Goal: Transaction & Acquisition: Purchase product/service

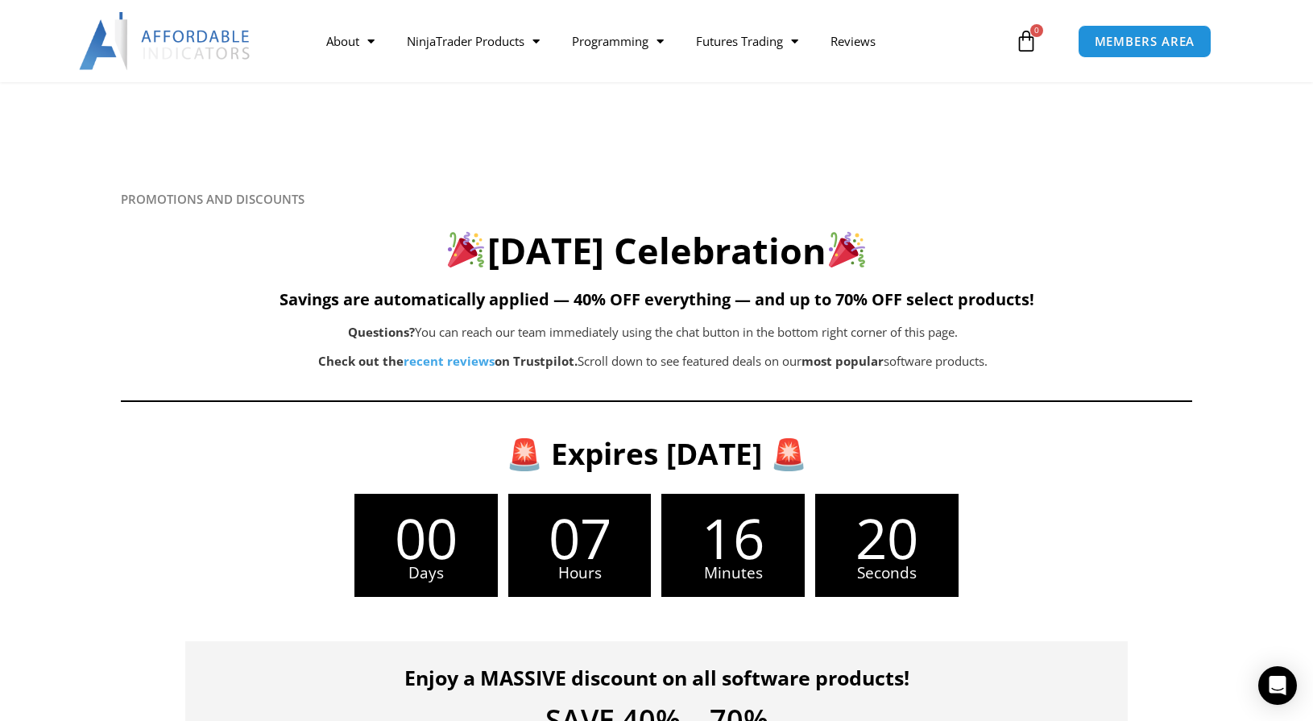
scroll to position [657, 0]
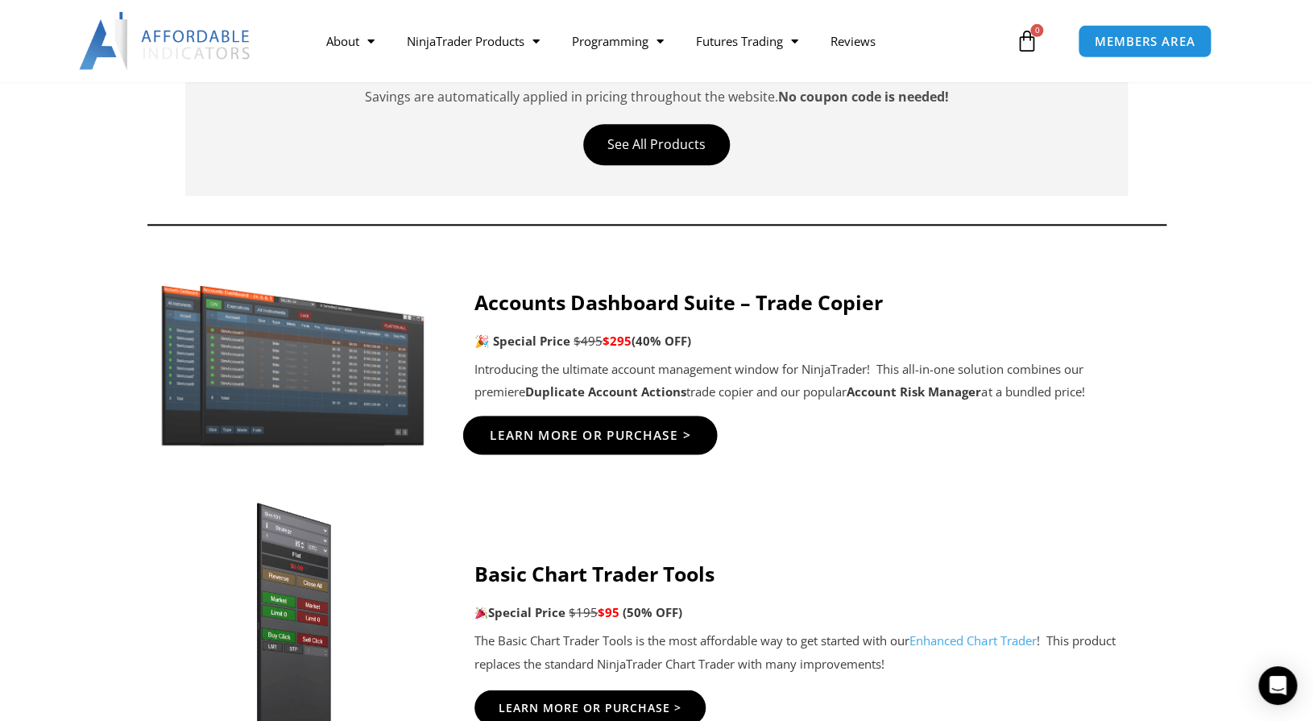
click at [640, 440] on span "Learn More Or Purchase >" at bounding box center [590, 435] width 201 height 12
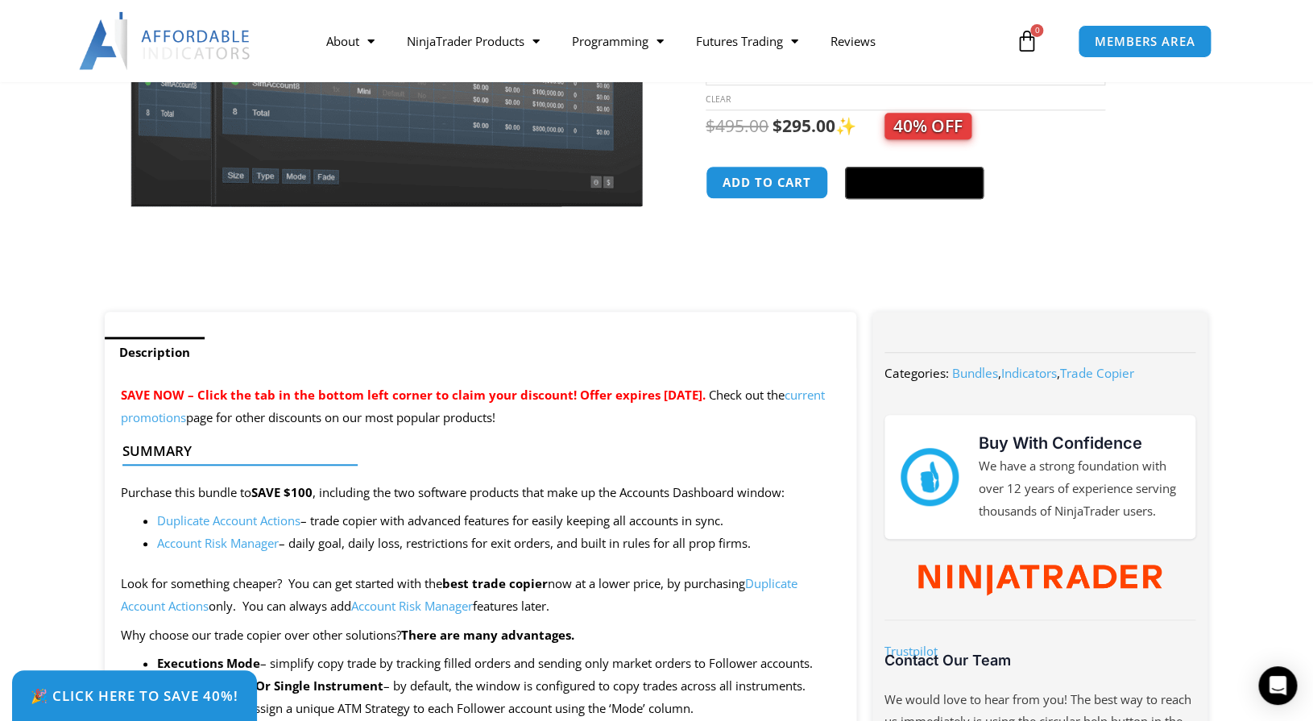
scroll to position [387, 0]
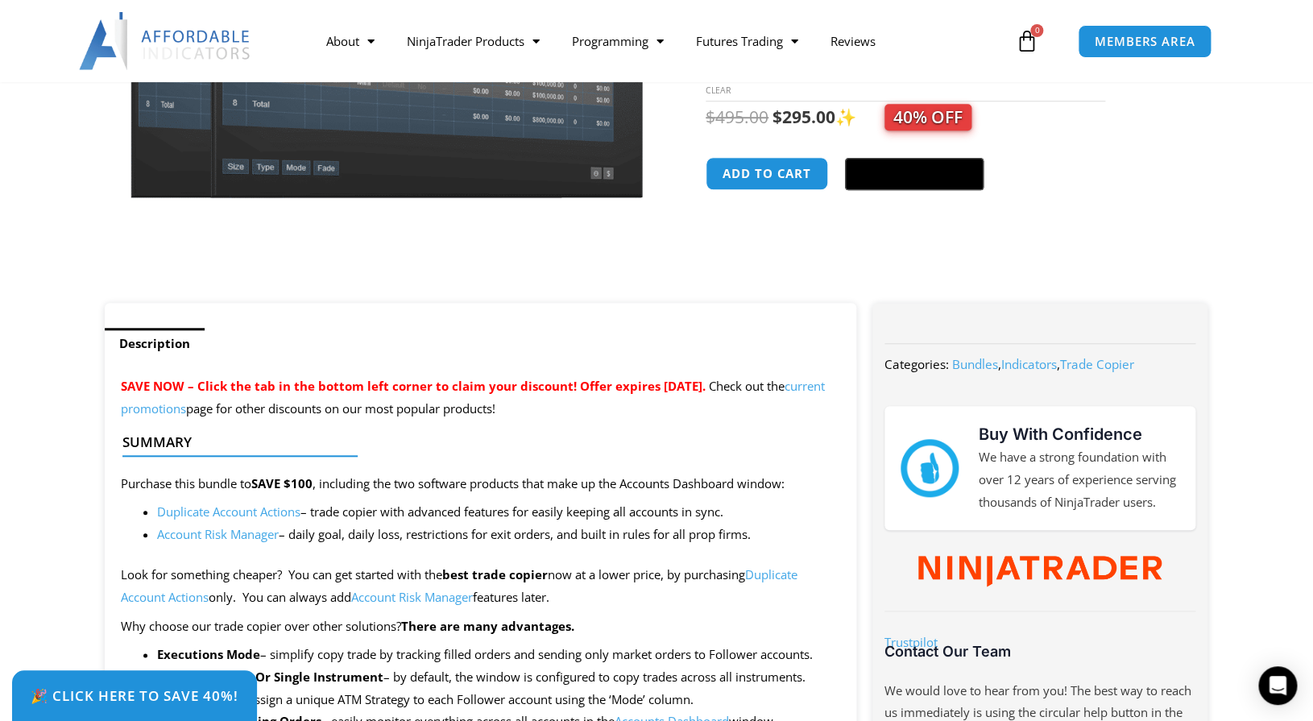
click at [251, 538] on link "Account Risk Manager" at bounding box center [218, 534] width 122 height 16
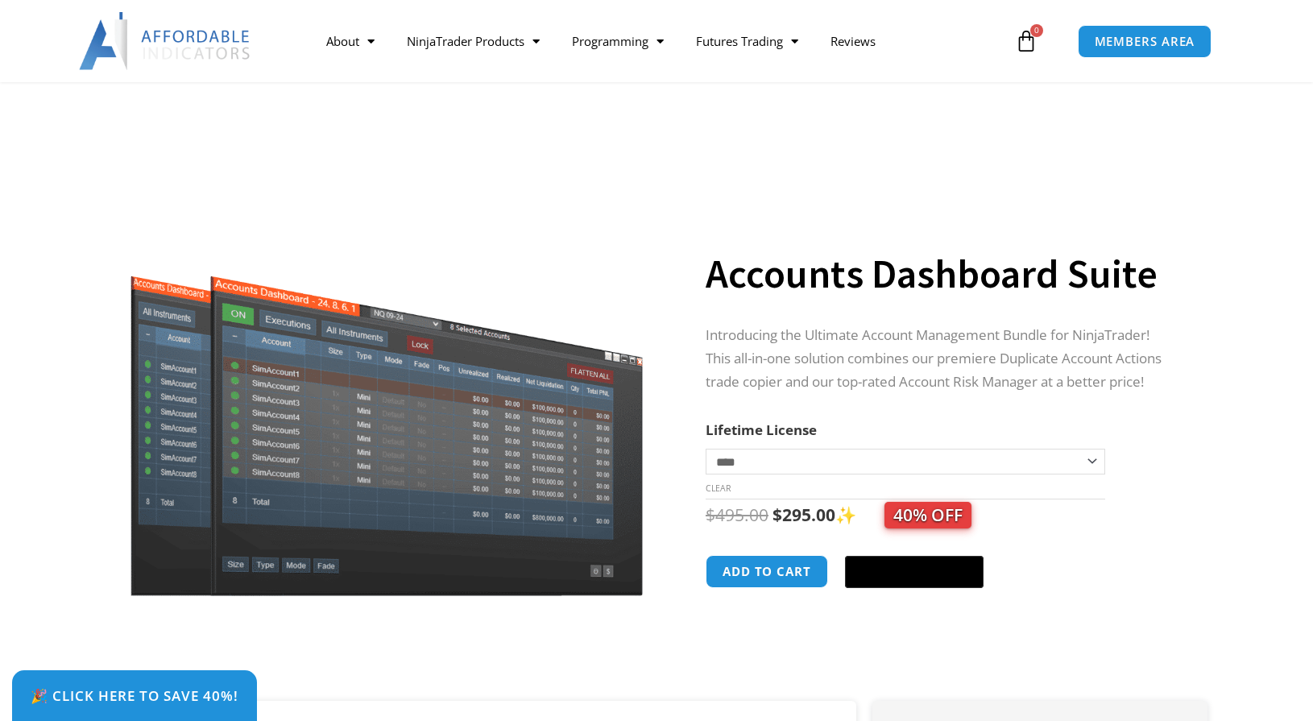
scroll to position [387, 0]
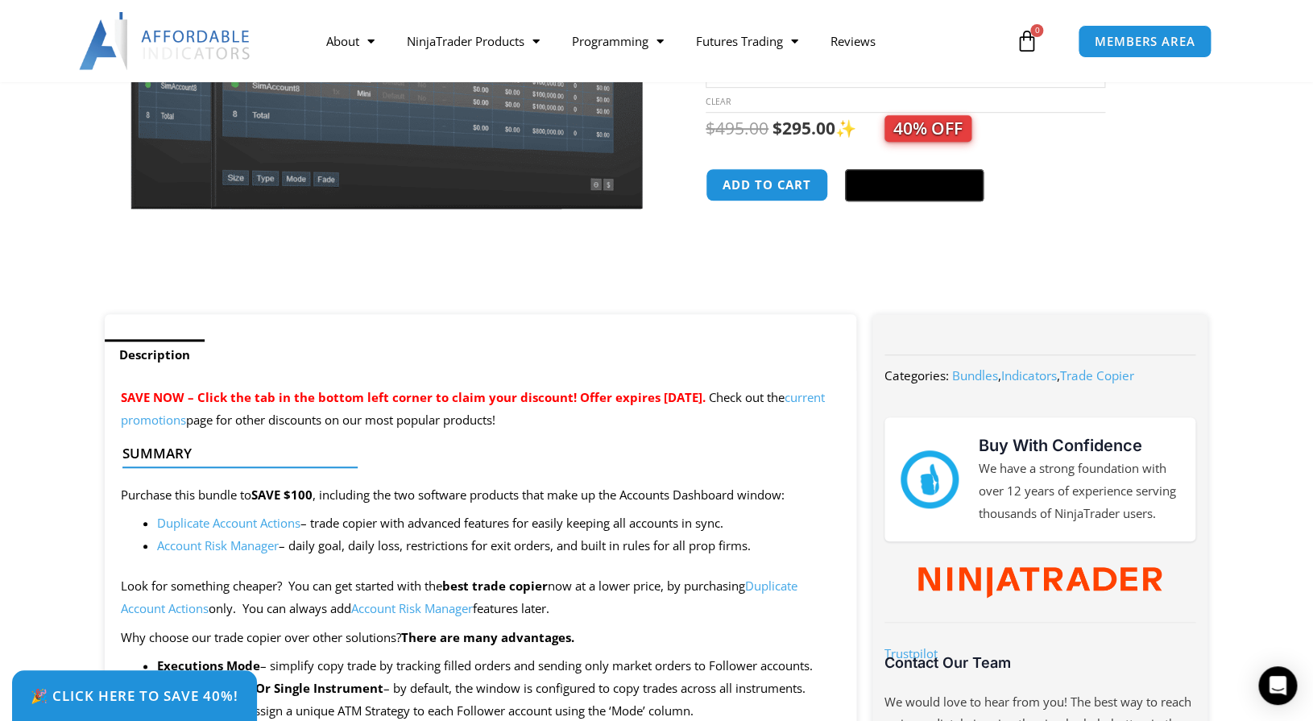
click at [255, 524] on link "Duplicate Account Actions" at bounding box center [228, 523] width 143 height 16
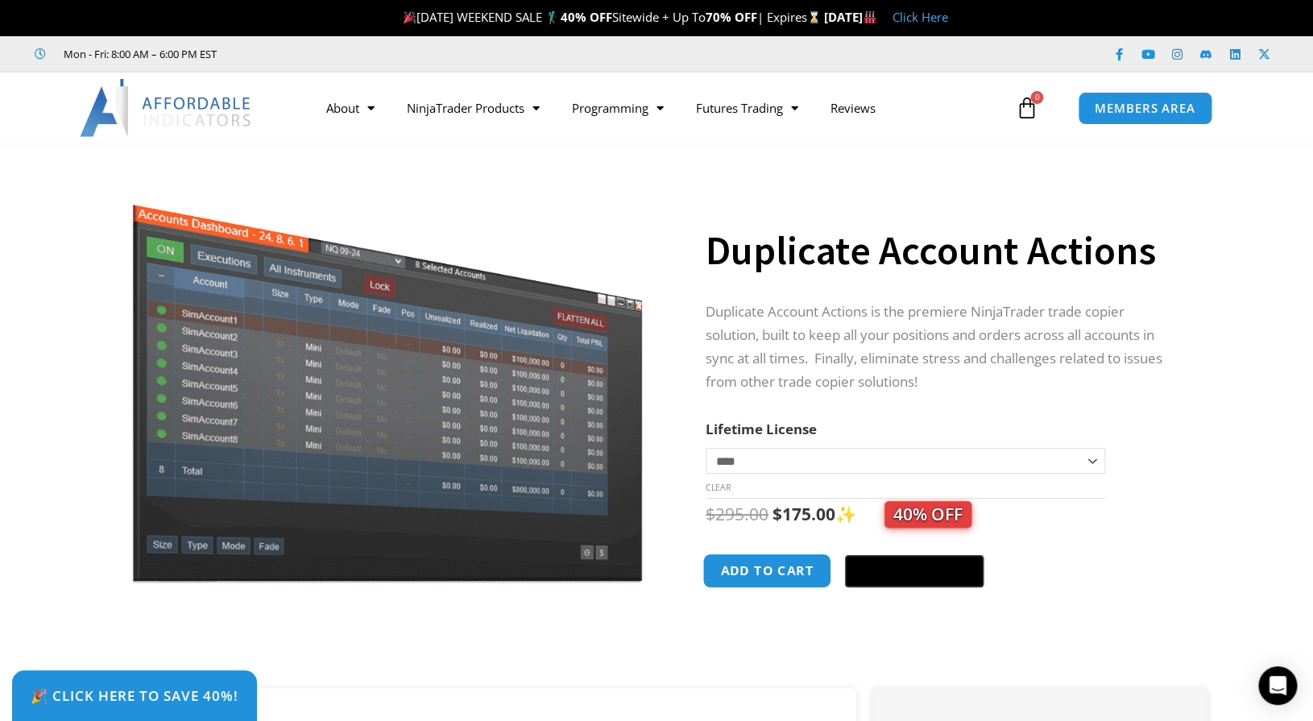
click at [783, 576] on button "Add to cart" at bounding box center [767, 570] width 129 height 35
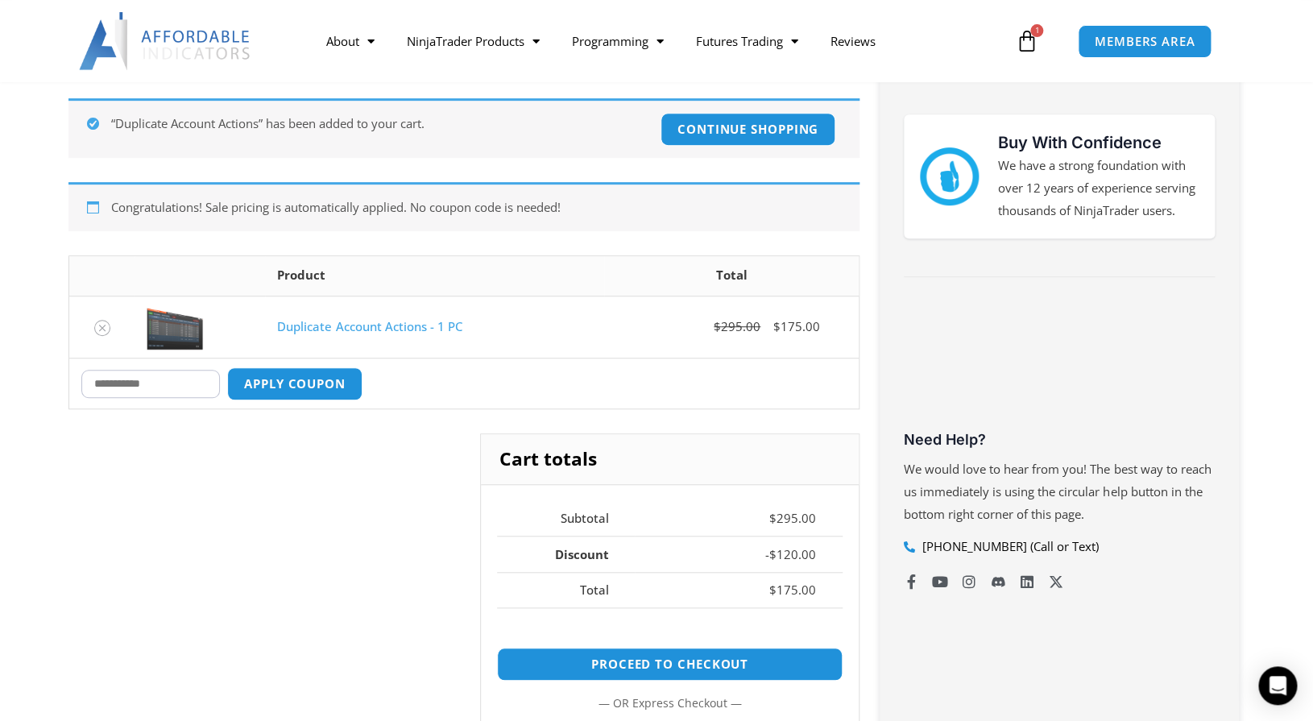
scroll to position [383, 0]
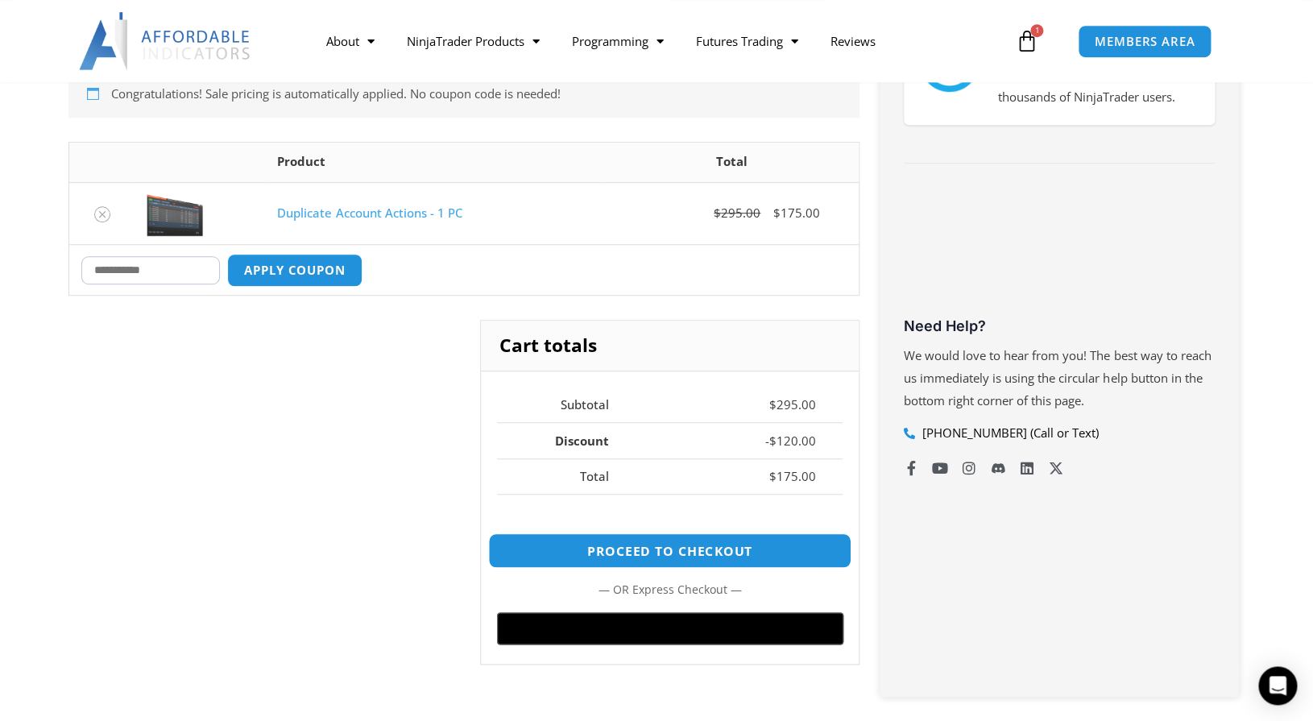
click at [698, 553] on link "Proceed to checkout" at bounding box center [669, 550] width 363 height 35
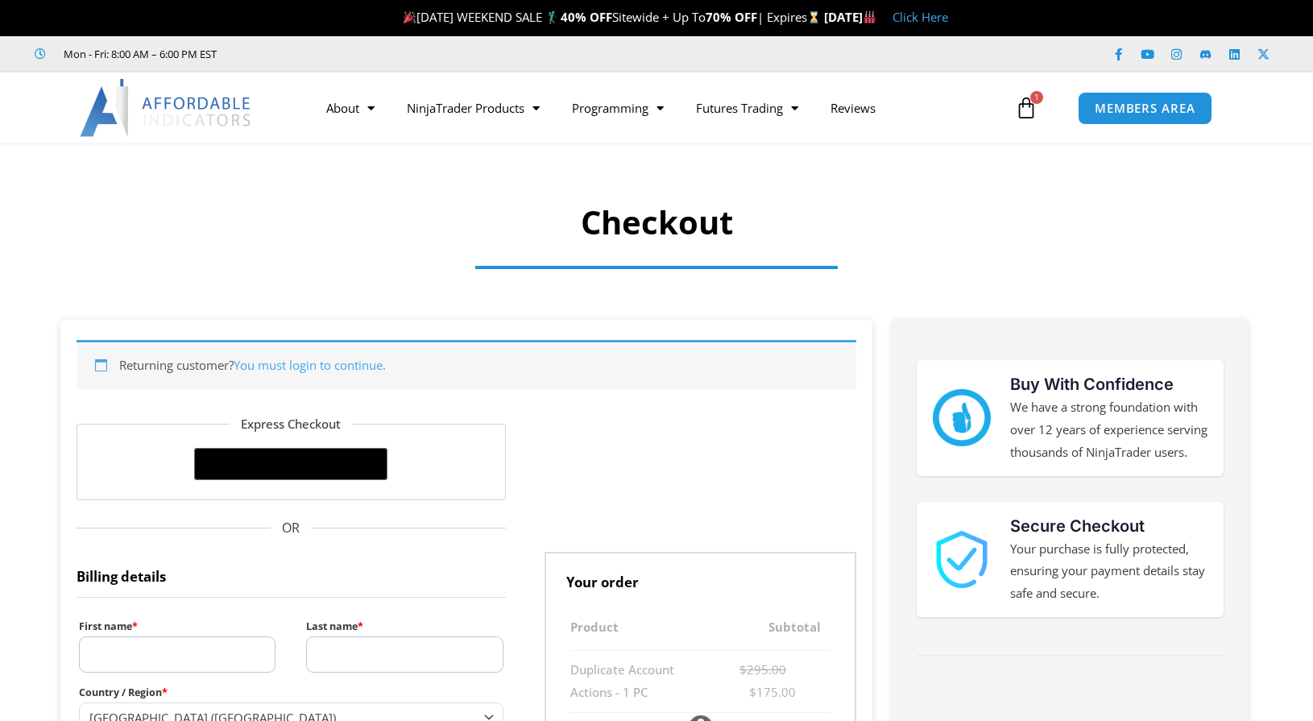
select select "**"
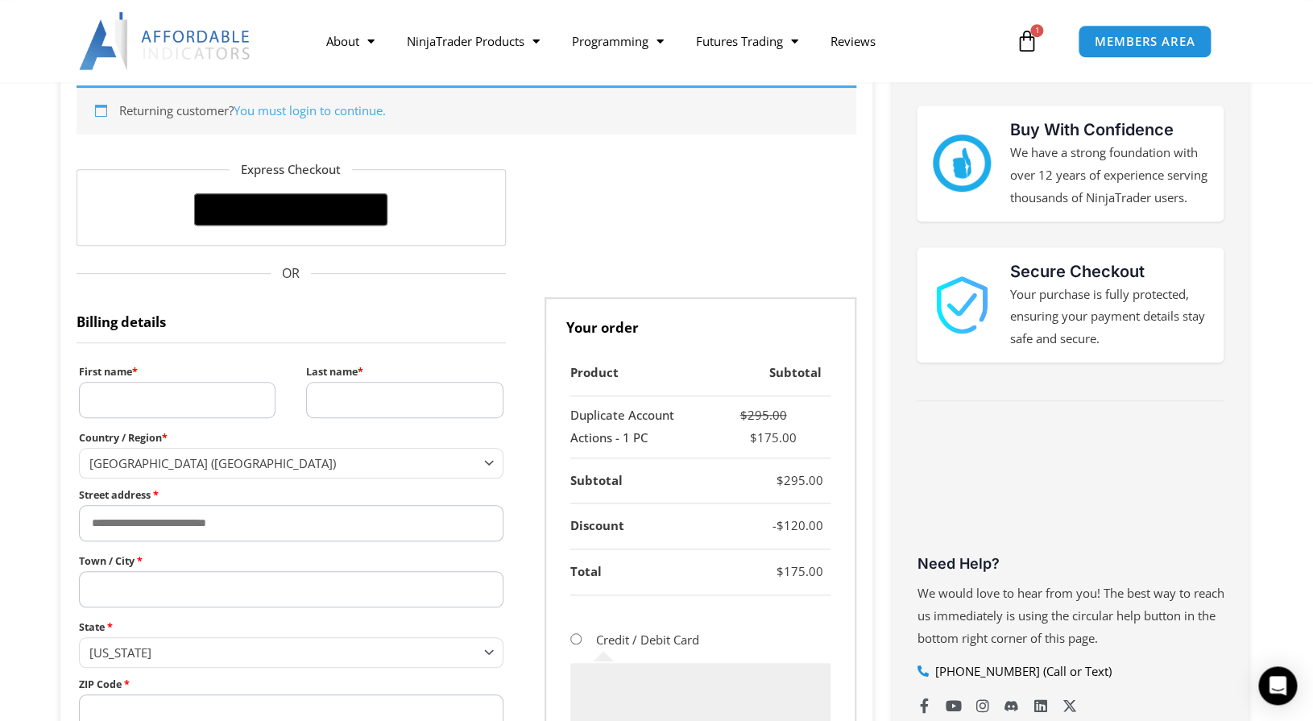
scroll to position [263, 0]
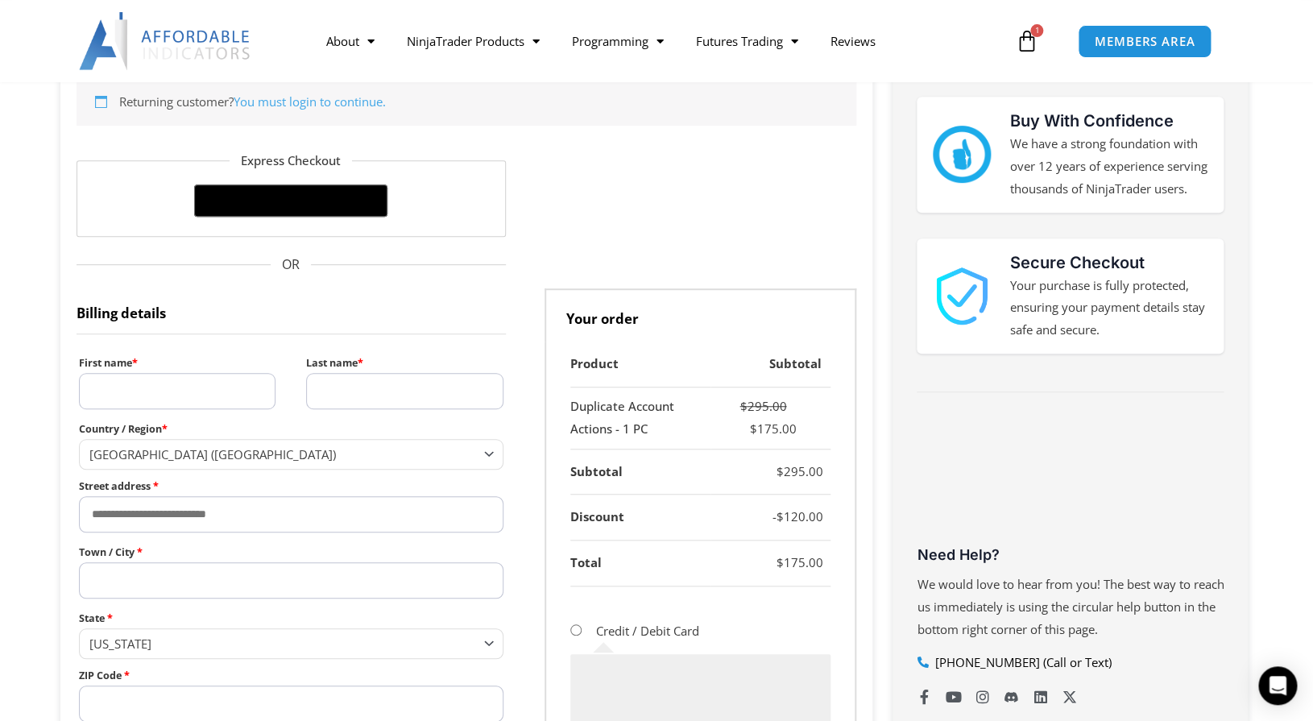
click at [221, 393] on input "First name *" at bounding box center [177, 391] width 197 height 36
type input "*****"
type input "********"
click at [1138, 45] on span "MEMBERS AREA" at bounding box center [1144, 42] width 110 height 14
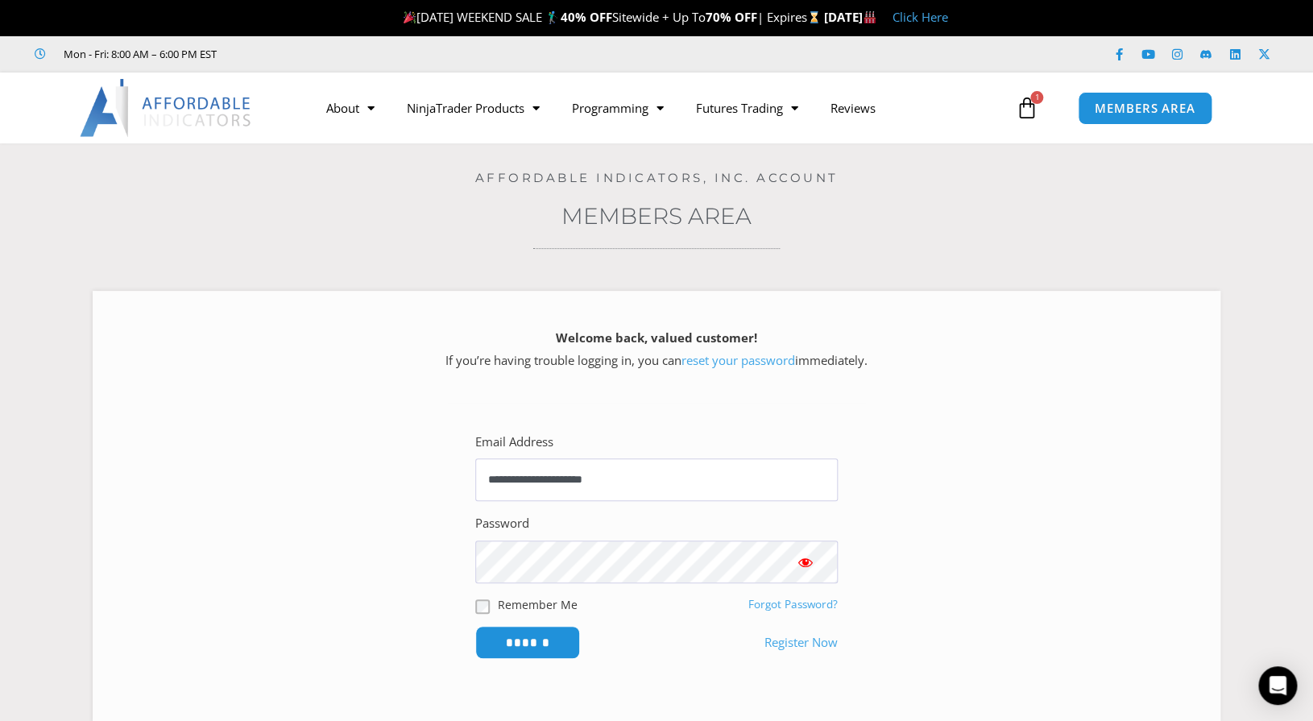
type input "**********"
click at [475, 626] on input "******" at bounding box center [527, 642] width 105 height 33
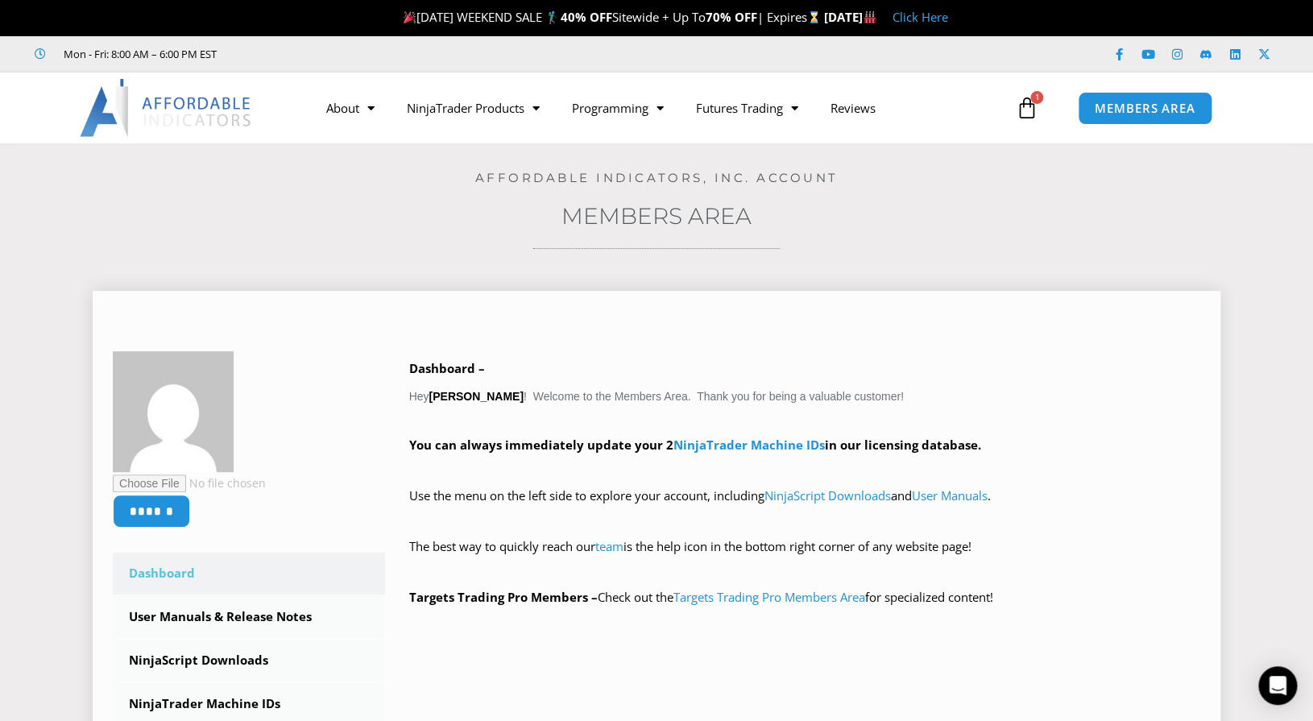
click at [168, 570] on link "Dashboard" at bounding box center [249, 574] width 272 height 42
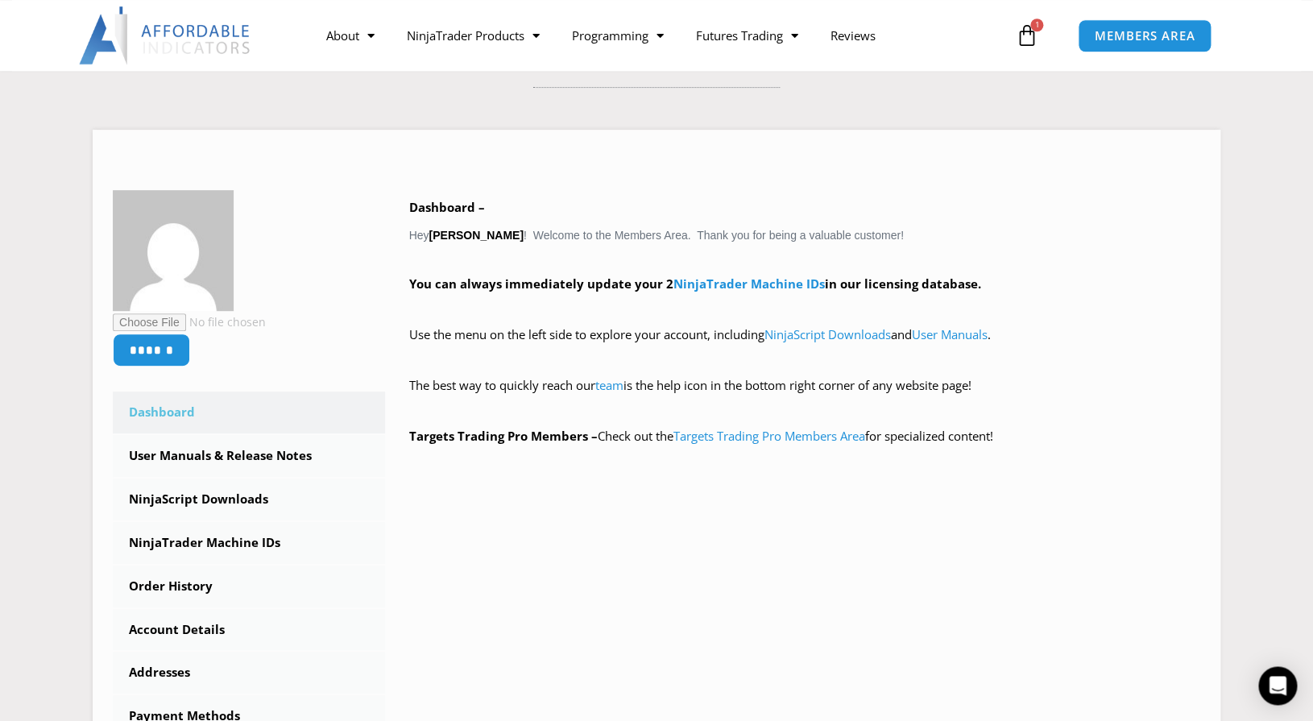
scroll to position [193, 0]
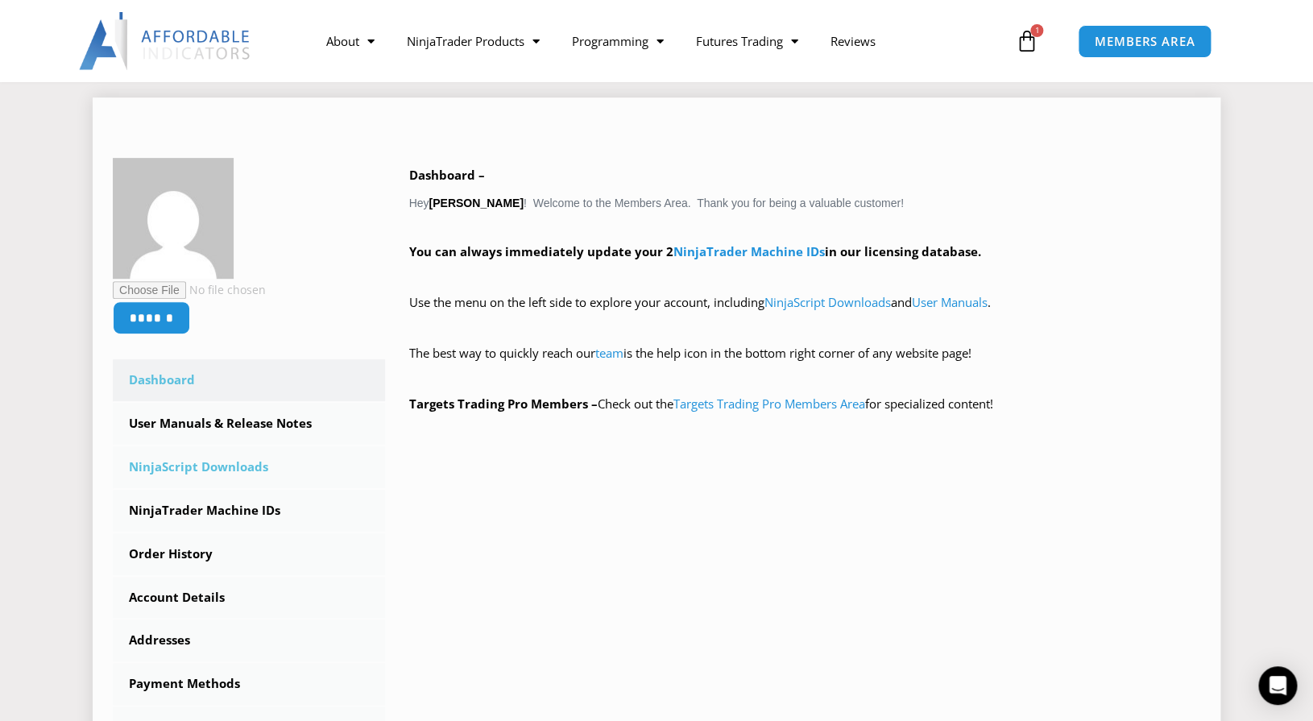
click at [234, 472] on link "NinjaScript Downloads" at bounding box center [249, 467] width 272 height 42
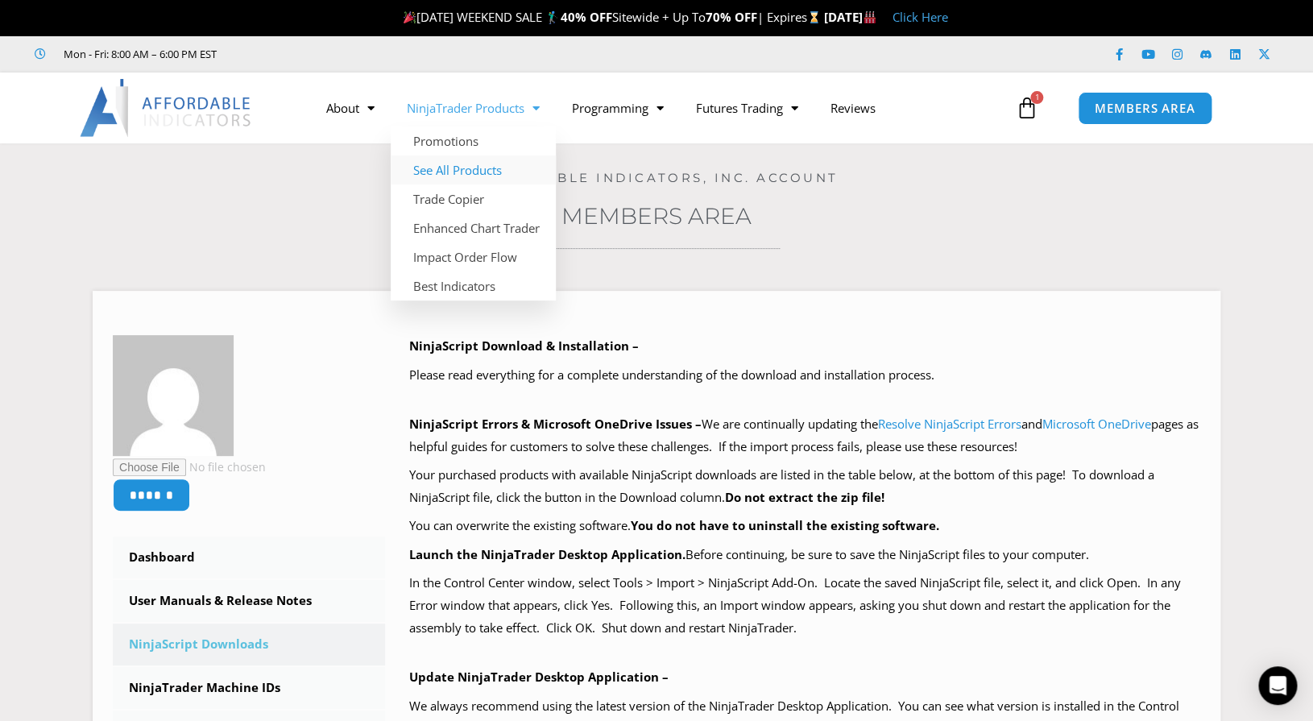
click at [478, 171] on link "See All Products" at bounding box center [473, 169] width 165 height 29
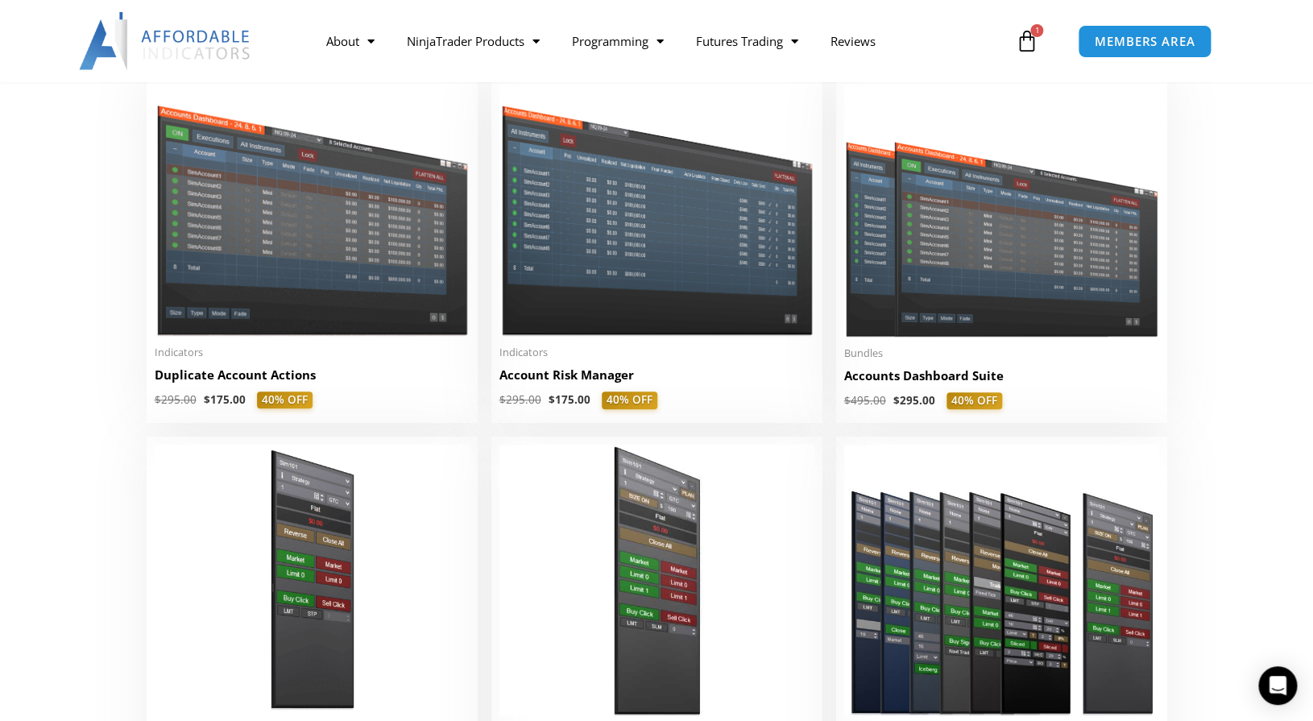
scroll to position [387, 0]
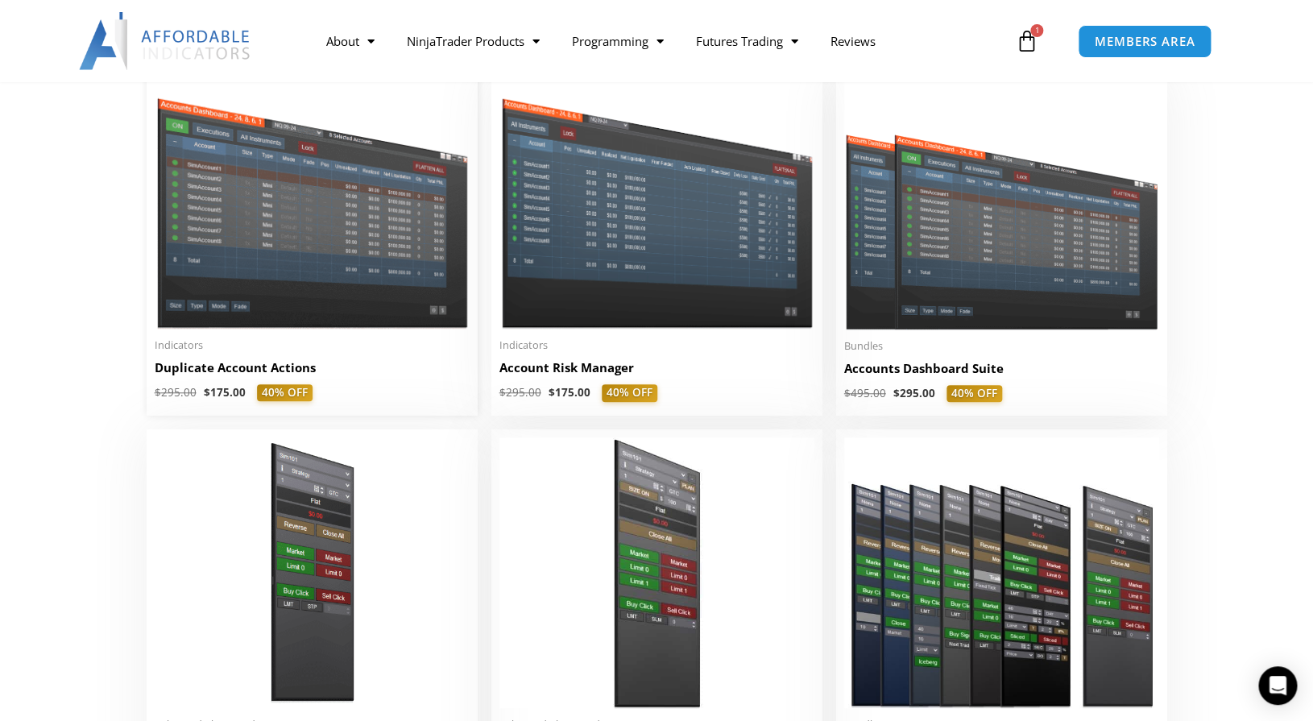
click at [280, 402] on span "40% OFF" at bounding box center [285, 393] width 56 height 18
click at [244, 376] on h2 "Duplicate Account Actions" at bounding box center [312, 367] width 315 height 17
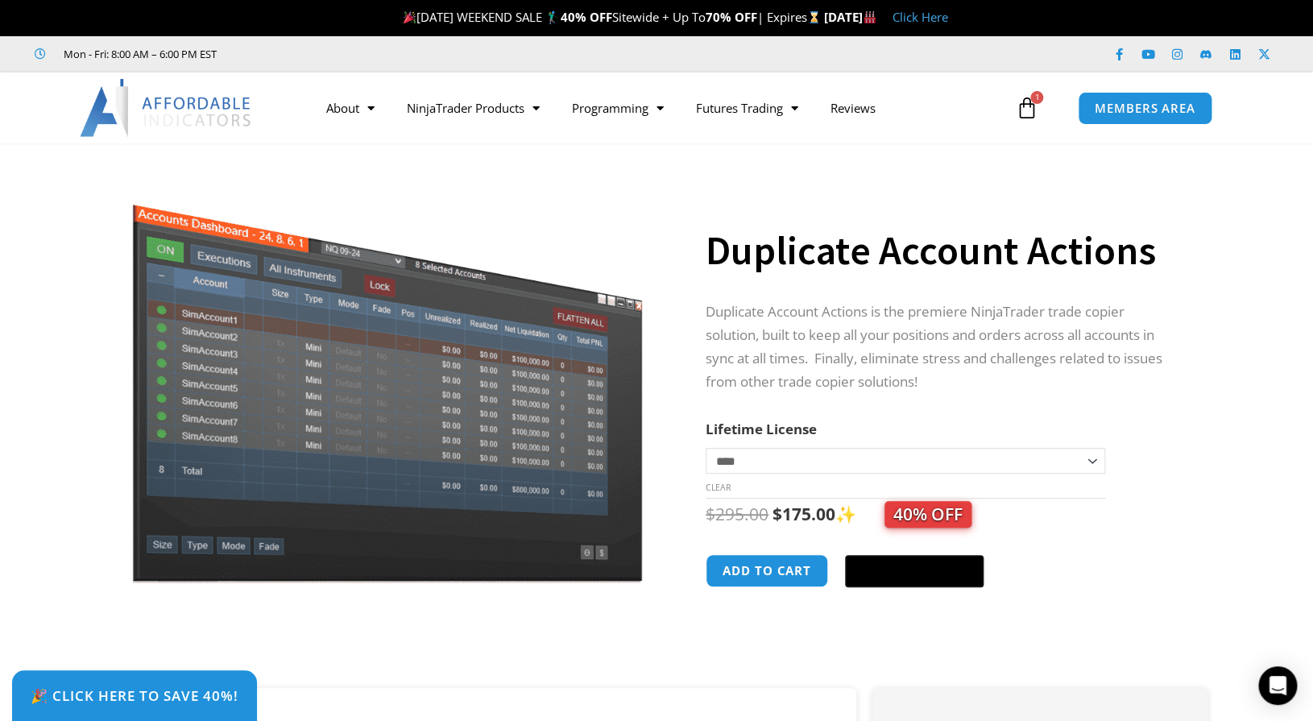
click at [1029, 108] on icon at bounding box center [1026, 108] width 23 height 23
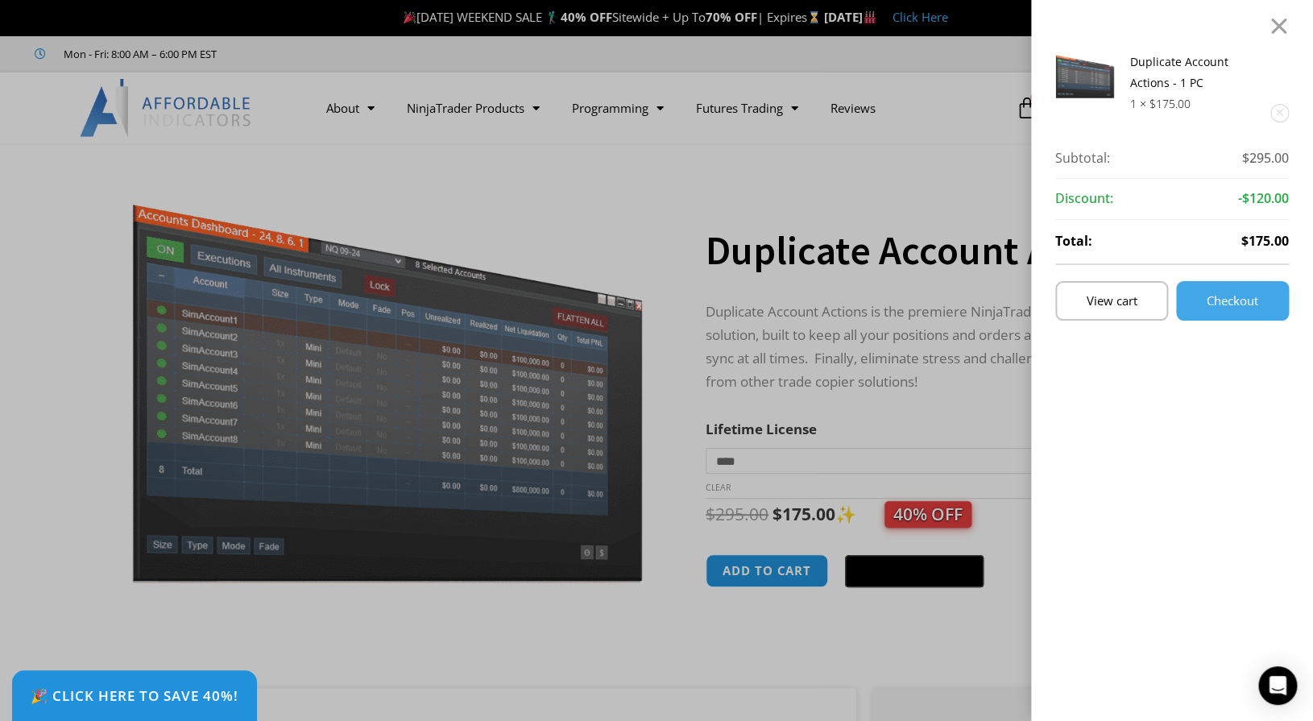
click at [947, 77] on div "Duplicate Account Actions - 1 PC 1 × $ 175.00 Subtotal: $ 295.00 Subtotal: $295…" at bounding box center [656, 360] width 1313 height 721
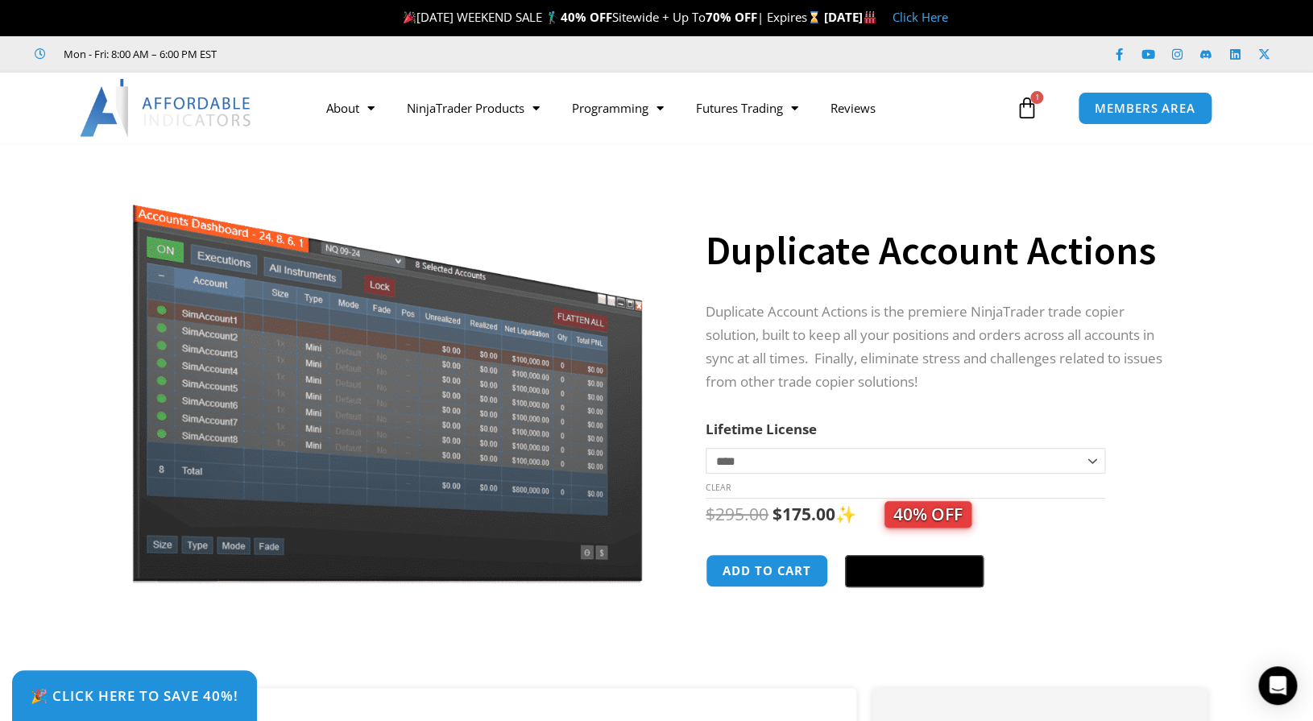
click at [1035, 108] on icon at bounding box center [1026, 108] width 23 height 23
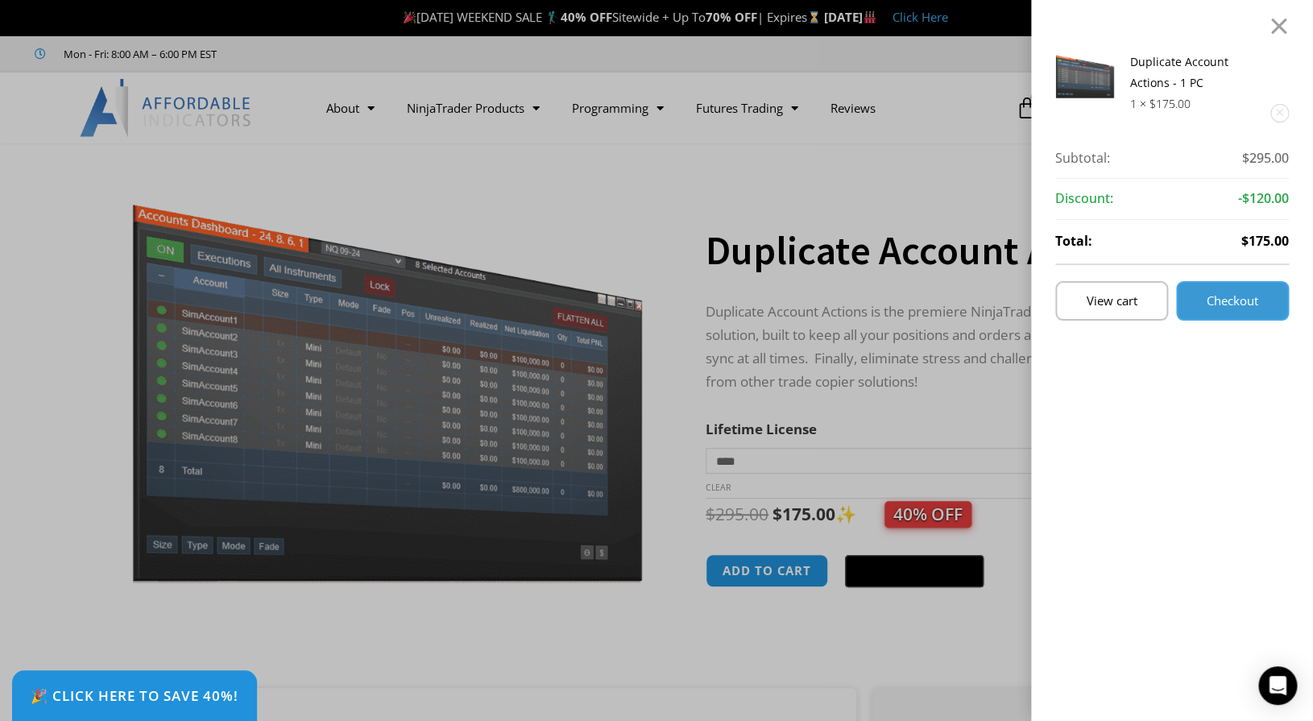
click at [1255, 300] on span "Checkout" at bounding box center [1233, 301] width 52 height 12
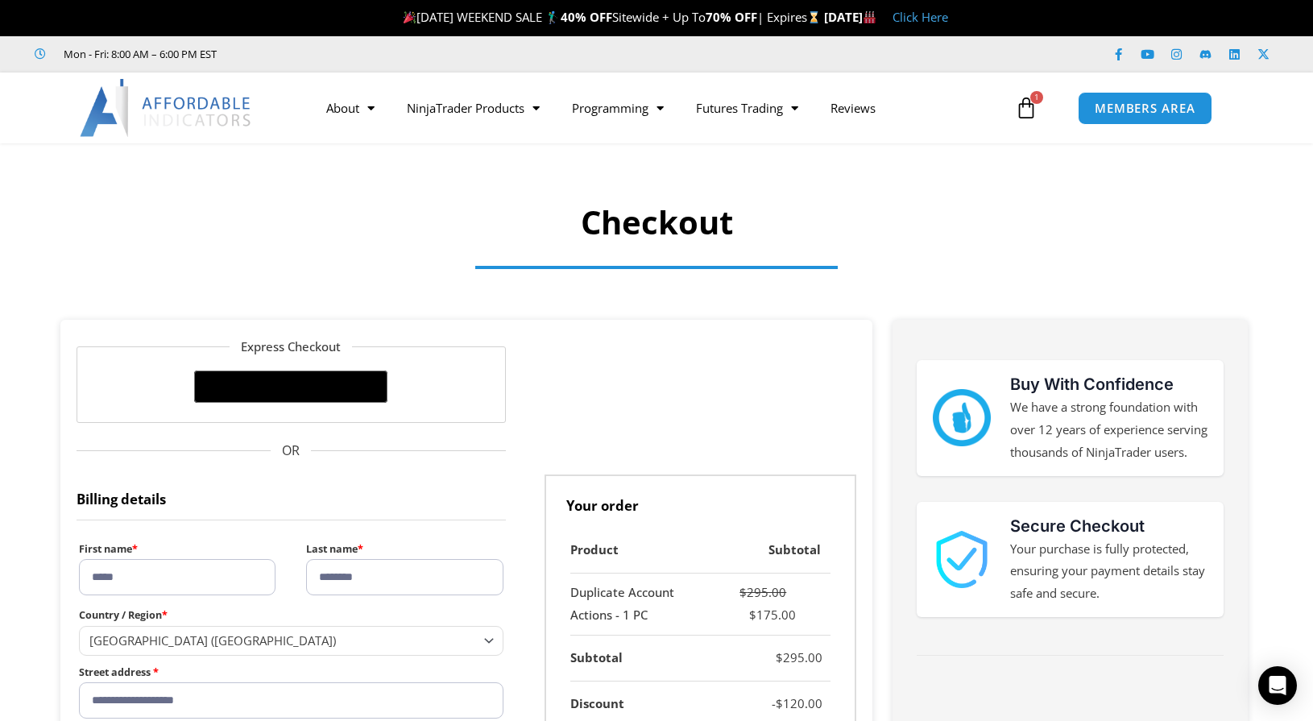
select select "**"
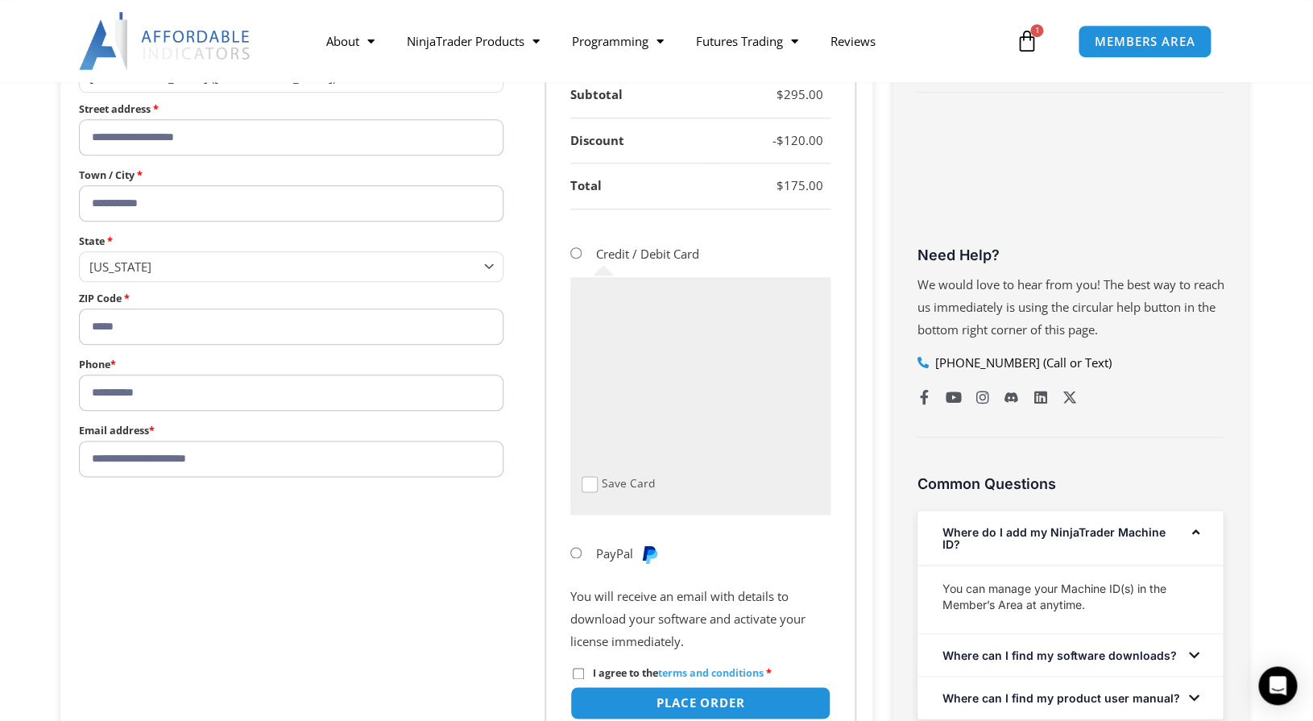
scroll to position [569, 0]
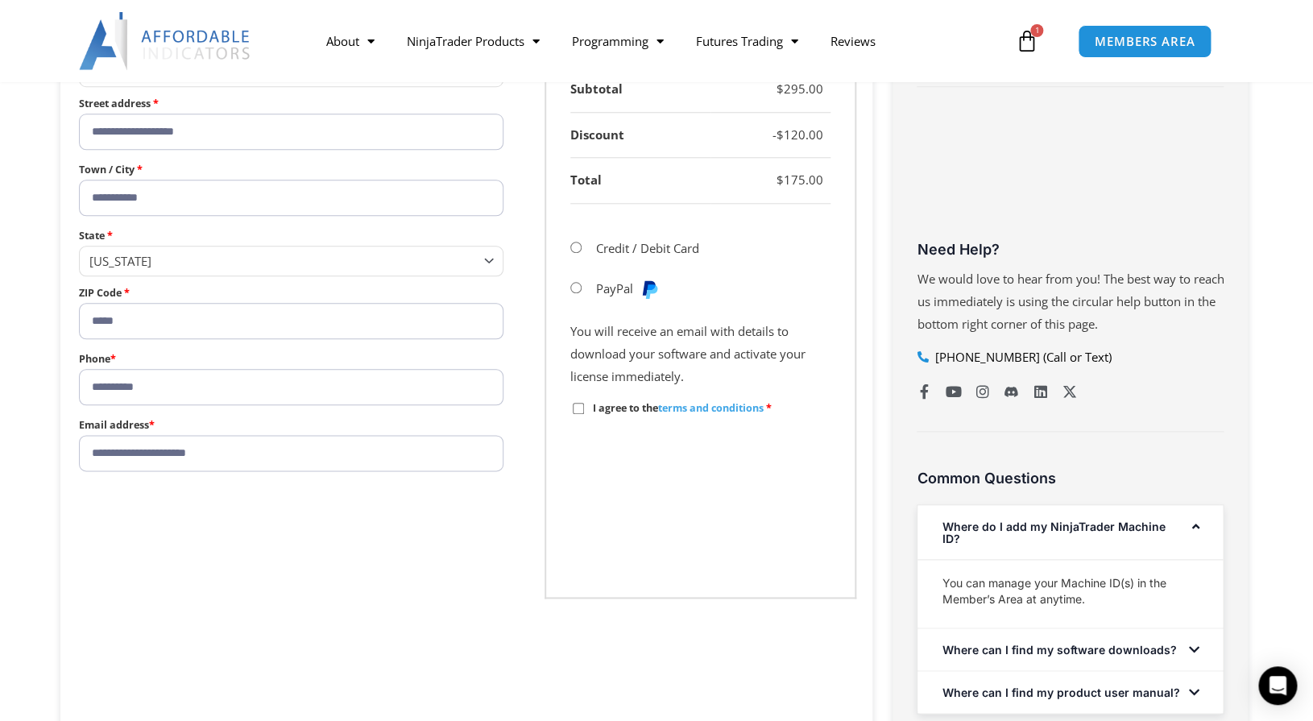
click at [580, 415] on p "I agree to the terms and conditions *" at bounding box center [700, 407] width 260 height 27
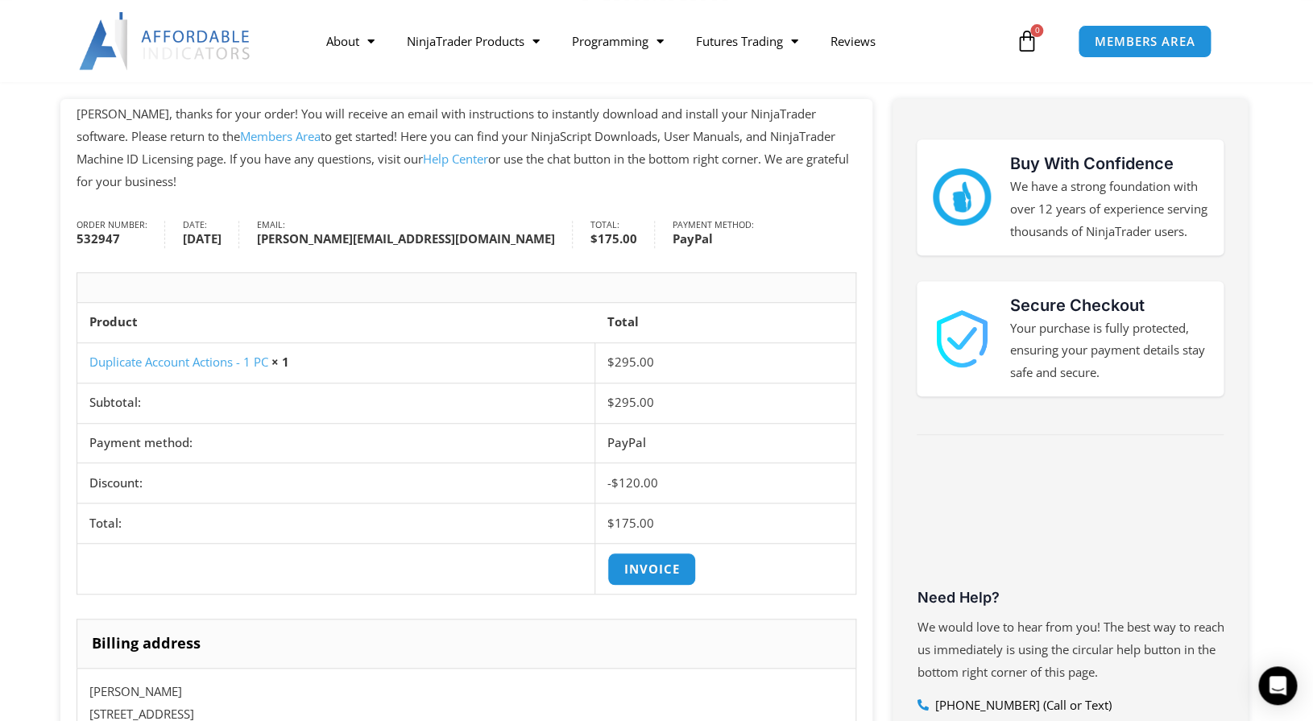
scroll to position [232, 0]
